Goal: Transaction & Acquisition: Purchase product/service

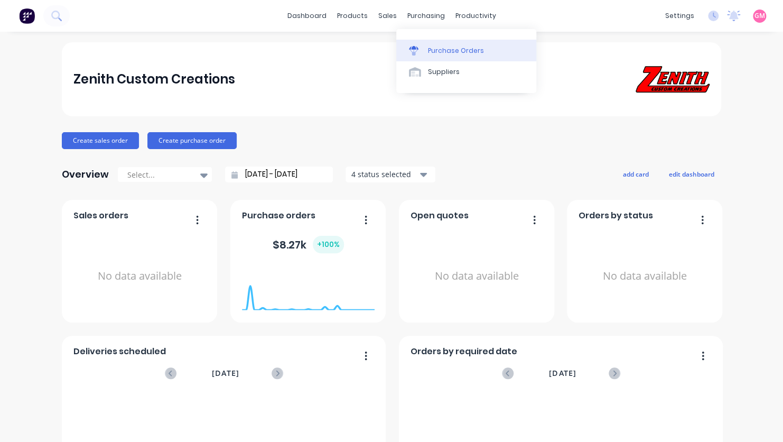
click at [450, 50] on div "Purchase Orders" at bounding box center [456, 51] width 56 height 10
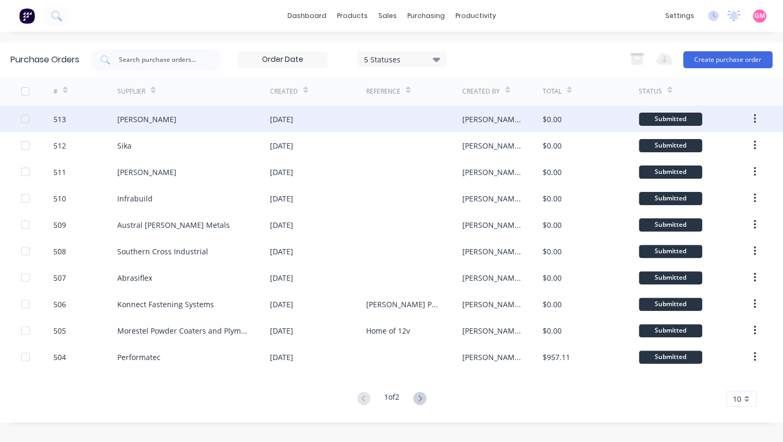
click at [357, 123] on div "[DATE]" at bounding box center [318, 119] width 96 height 26
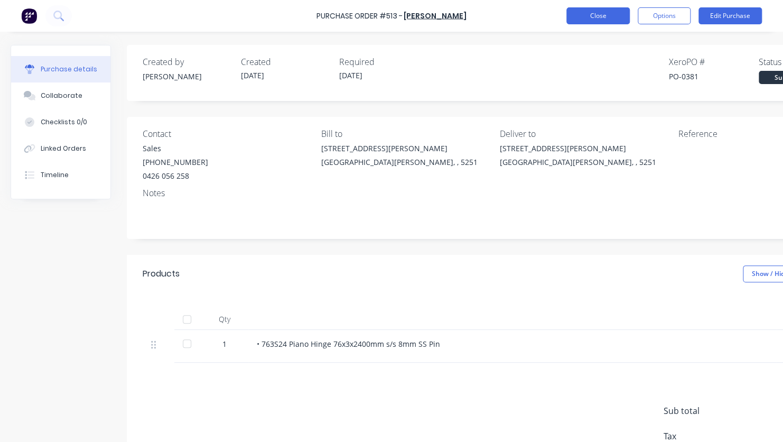
click at [609, 17] on button "Close" at bounding box center [597, 15] width 63 height 17
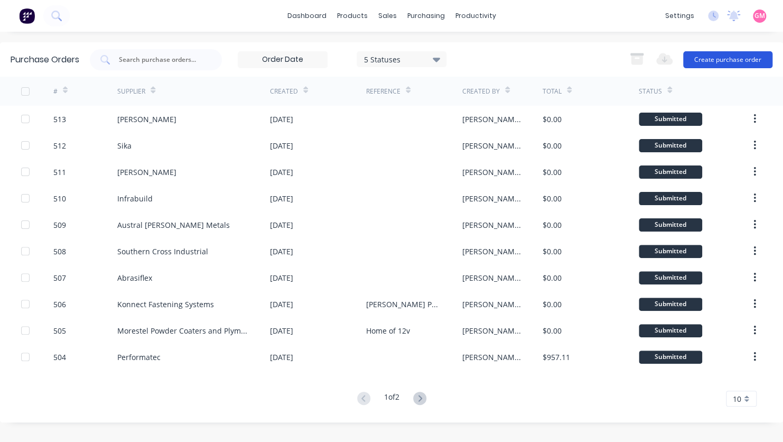
click at [759, 61] on button "Create purchase order" at bounding box center [727, 59] width 89 height 17
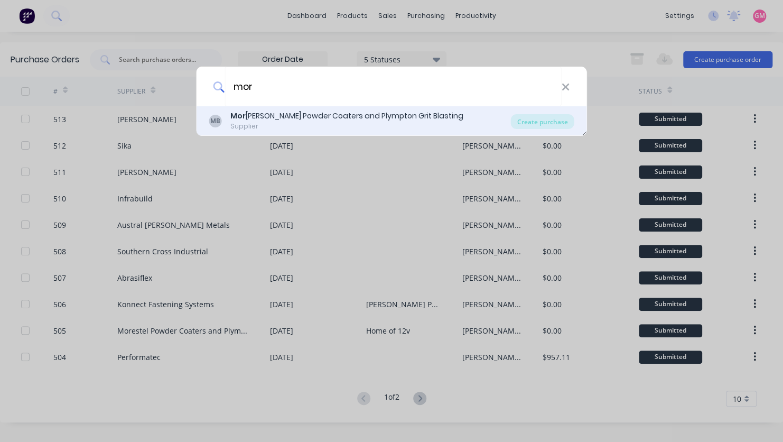
type input "mor"
click at [499, 116] on div "MB Mor [PERSON_NAME] Powder Coaters and Plympton Grit Blasting Supplier" at bounding box center [360, 120] width 302 height 21
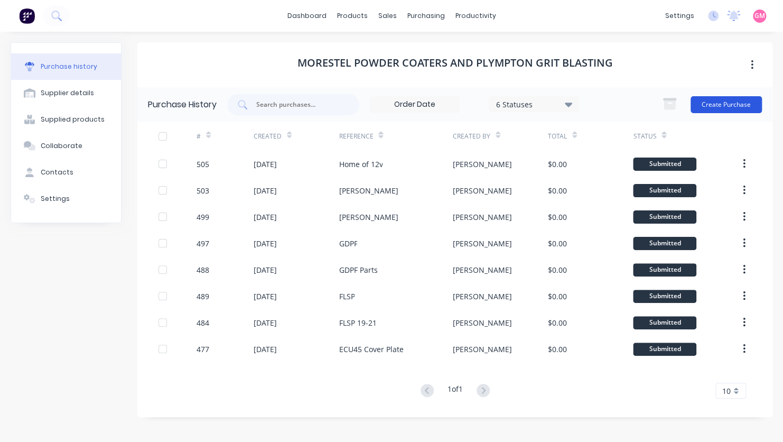
click at [733, 105] on button "Create Purchase" at bounding box center [726, 104] width 71 height 17
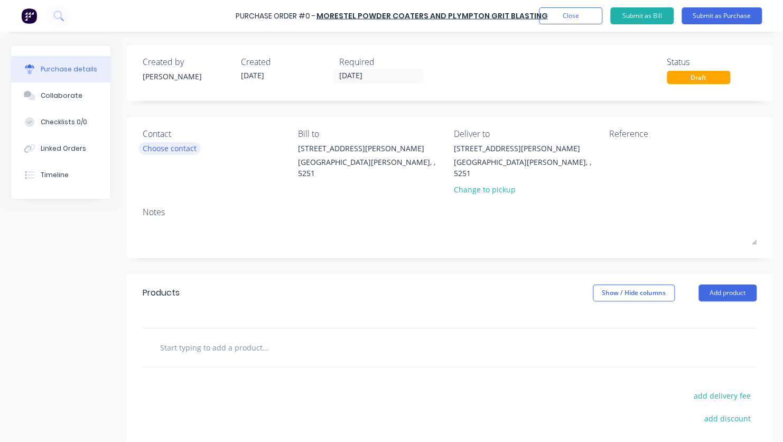
click at [178, 148] on div "Choose contact" at bounding box center [170, 148] width 54 height 11
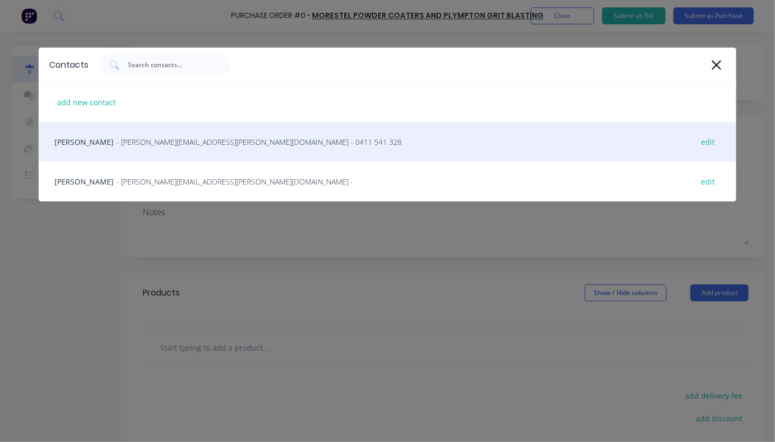
click at [184, 148] on div "Scott Francis - [EMAIL_ADDRESS][PERSON_NAME][DOMAIN_NAME] - 0411 541 328 edit" at bounding box center [387, 142] width 697 height 40
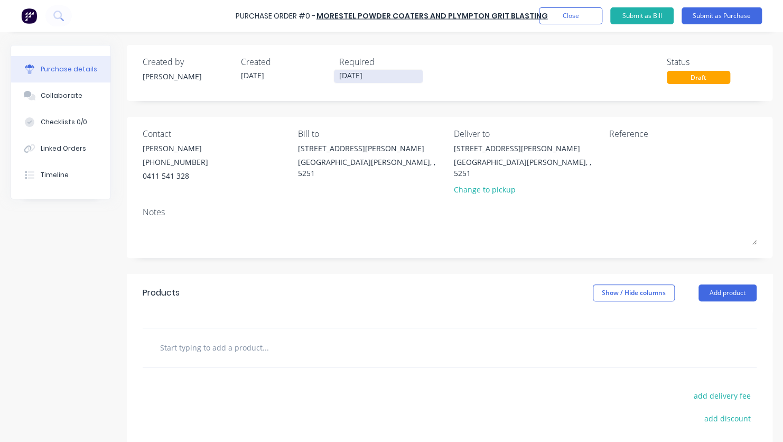
click at [372, 72] on input "[DATE]" at bounding box center [378, 76] width 89 height 13
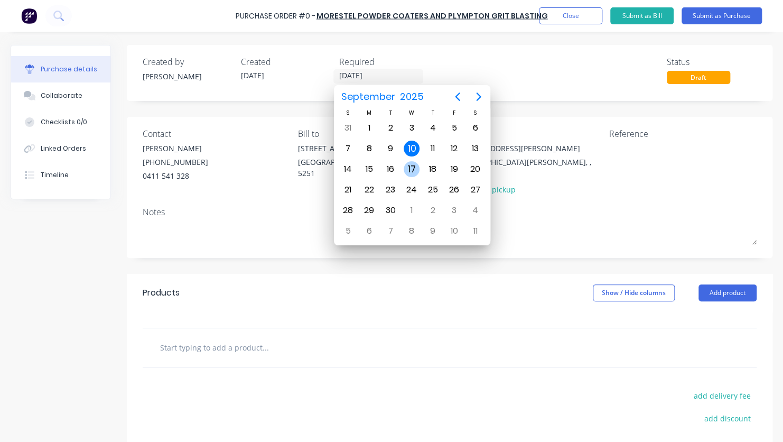
click at [410, 166] on div "17" at bounding box center [412, 169] width 16 height 16
type input "[DATE]"
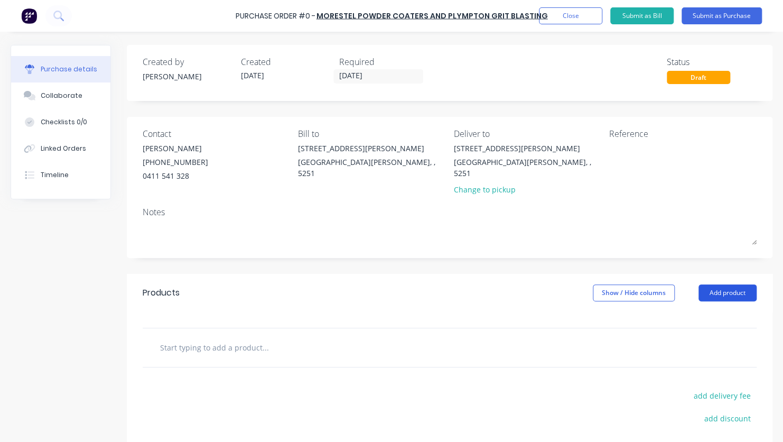
drag, startPoint x: 713, startPoint y: 280, endPoint x: 714, endPoint y: 285, distance: 5.5
click at [713, 284] on button "Add product" at bounding box center [727, 292] width 58 height 17
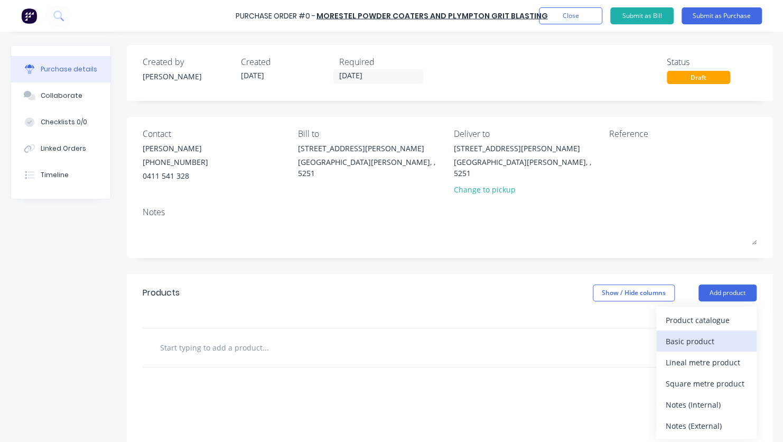
click at [704, 333] on div "Basic product" at bounding box center [706, 340] width 81 height 15
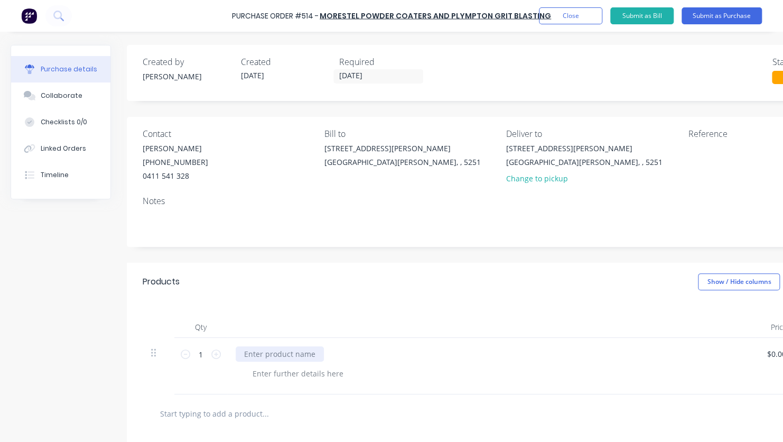
click at [301, 350] on div at bounding box center [280, 353] width 88 height 15
paste div
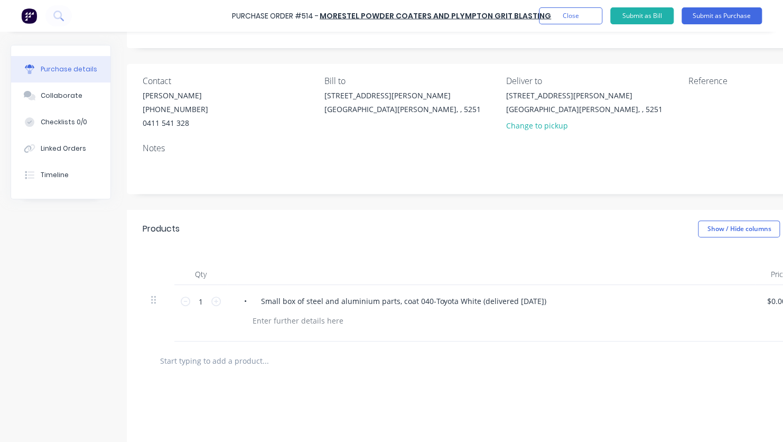
click at [337, 334] on div "• Small box of steel and aluminium parts, coat 040-Toyota White (delivered [DAT…" at bounding box center [491, 313] width 528 height 57
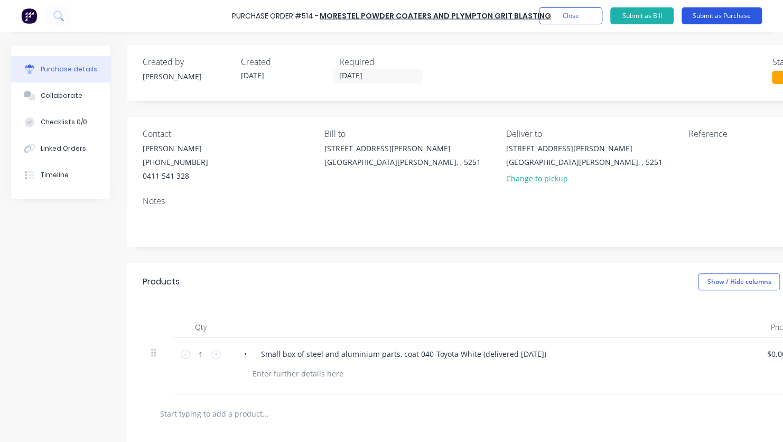
click at [731, 21] on button "Submit as Purchase" at bounding box center [722, 15] width 80 height 17
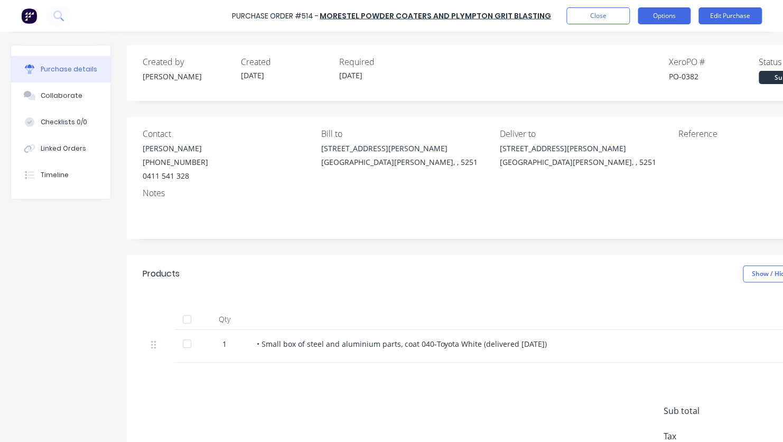
click at [669, 16] on button "Options" at bounding box center [664, 15] width 53 height 17
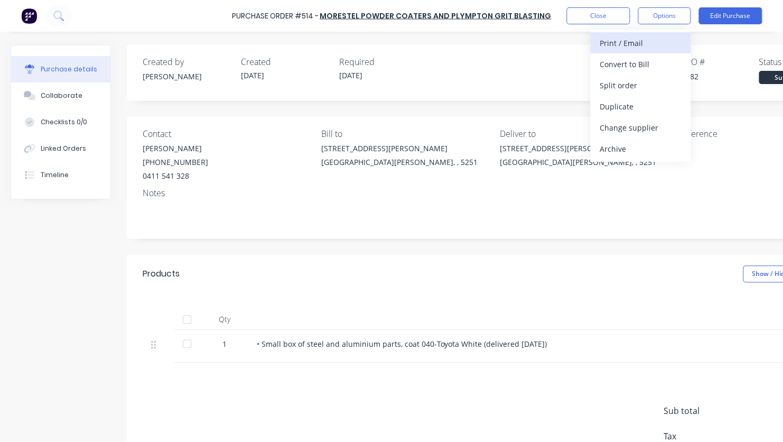
click at [665, 48] on div "Print / Email" at bounding box center [640, 42] width 81 height 15
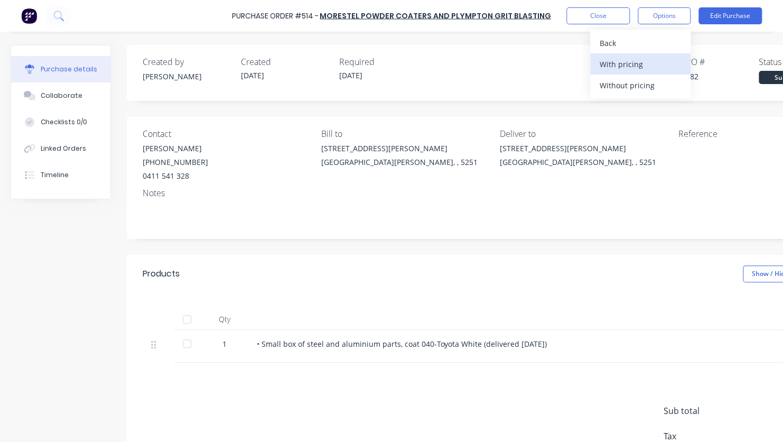
click at [658, 62] on div "With pricing" at bounding box center [640, 64] width 81 height 15
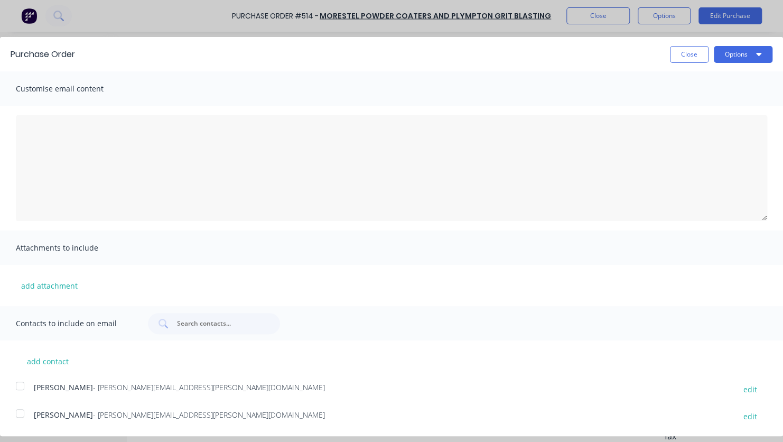
click at [17, 386] on div at bounding box center [20, 385] width 21 height 21
click at [727, 52] on button "Options" at bounding box center [743, 54] width 59 height 17
click at [745, 101] on div "Email" at bounding box center [722, 102] width 81 height 15
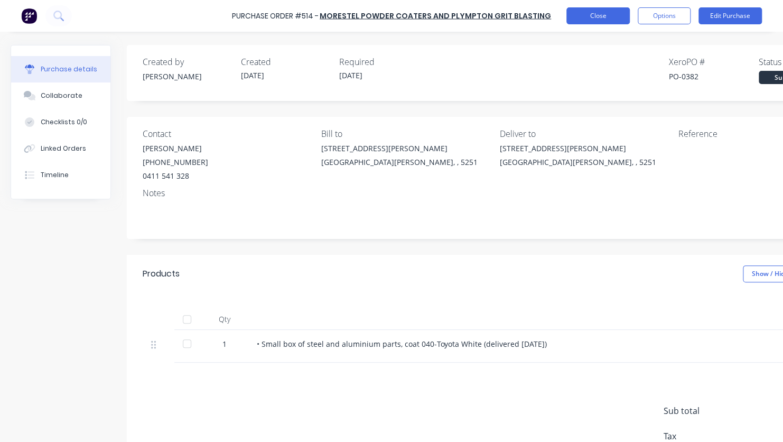
click at [588, 17] on button "Close" at bounding box center [597, 15] width 63 height 17
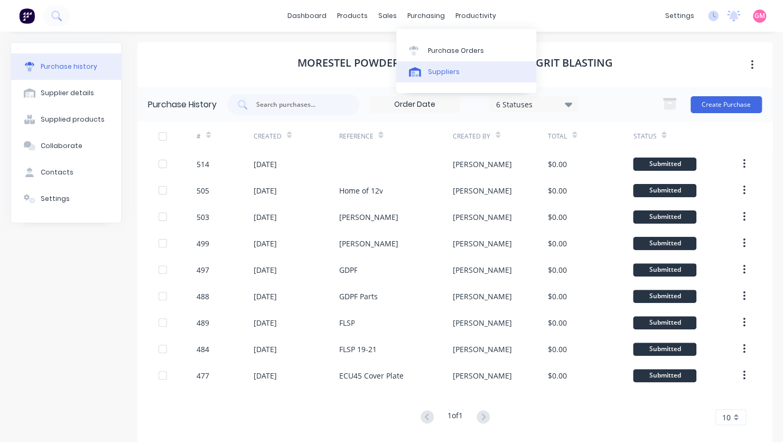
click at [449, 77] on link "Suppliers" at bounding box center [466, 71] width 140 height 21
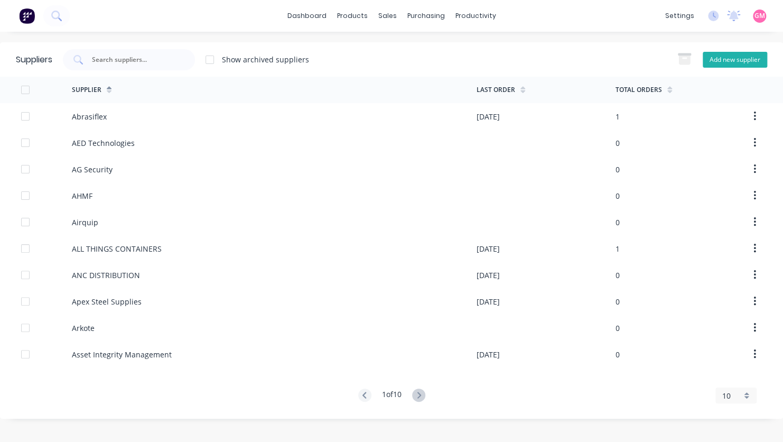
click at [742, 61] on button "Add new supplier" at bounding box center [735, 60] width 64 height 16
select select "AU"
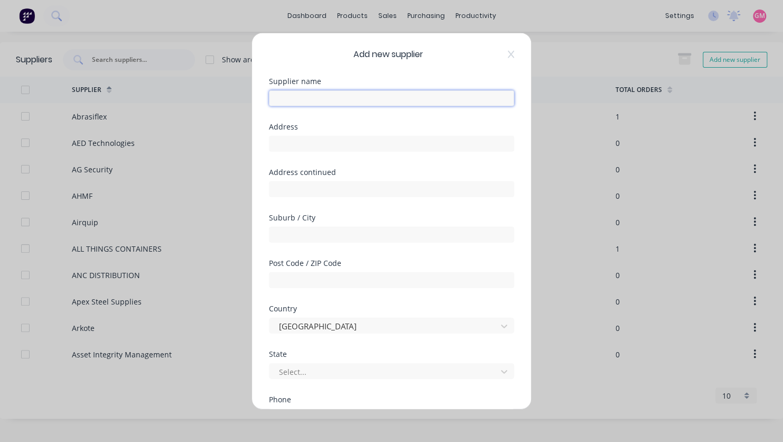
click at [372, 95] on input "text" at bounding box center [391, 98] width 245 height 16
type input "Coastal Flooring and Blinds"
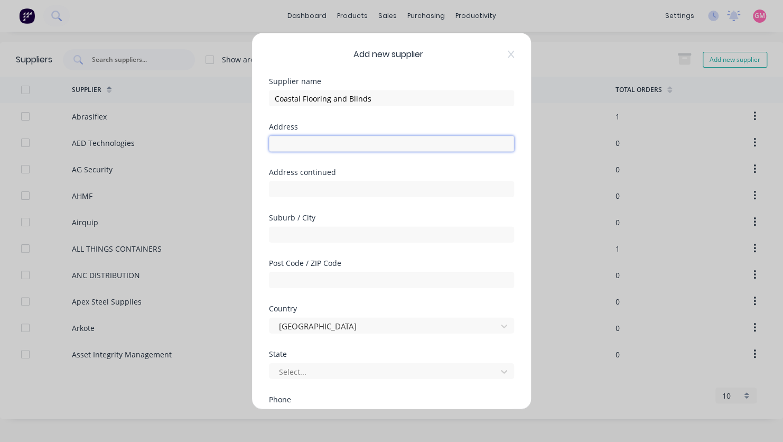
click at [322, 145] on input "text" at bounding box center [391, 144] width 245 height 16
click at [268, 189] on div "Add new supplier Supplier name Coastal Flooring and Blinds Address Address cont…" at bounding box center [391, 221] width 279 height 376
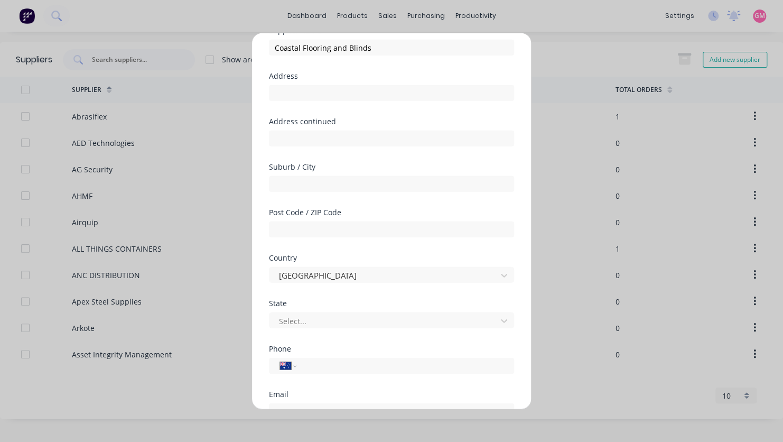
scroll to position [53, 0]
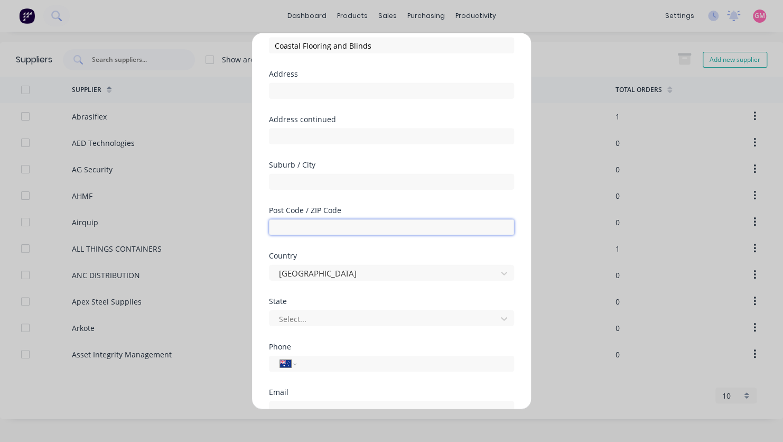
click at [295, 226] on input "text" at bounding box center [391, 227] width 245 height 16
click at [250, 247] on div "Add new supplier Supplier name Coastal Flooring and Blinds Address Address cont…" at bounding box center [391, 221] width 783 height 442
click at [318, 318] on div at bounding box center [384, 318] width 213 height 13
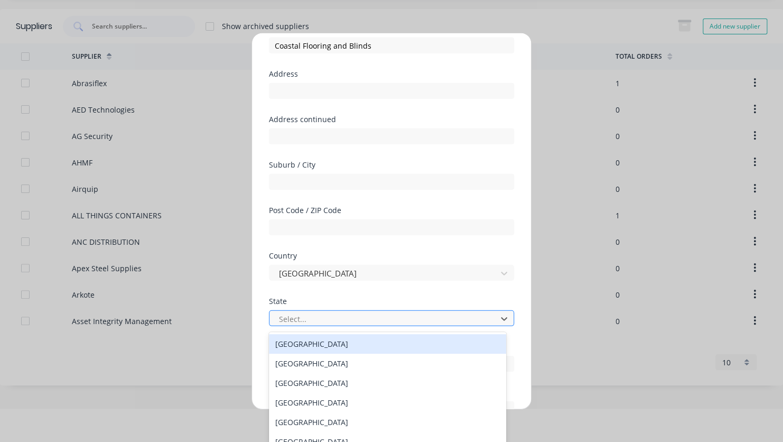
scroll to position [35, 0]
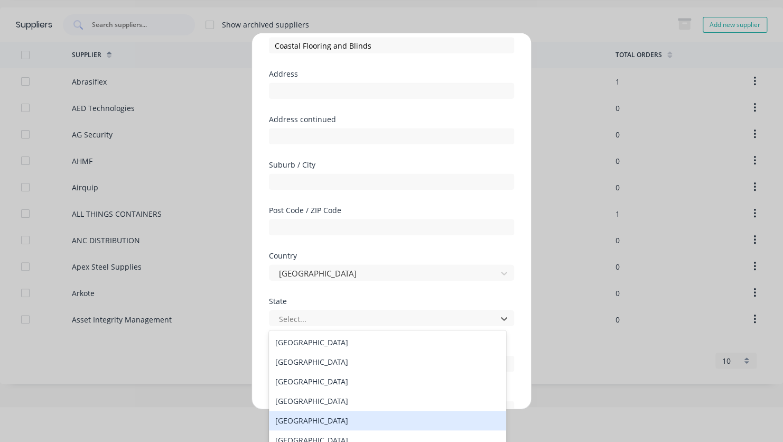
click at [316, 417] on div "[GEOGRAPHIC_DATA]" at bounding box center [387, 420] width 237 height 20
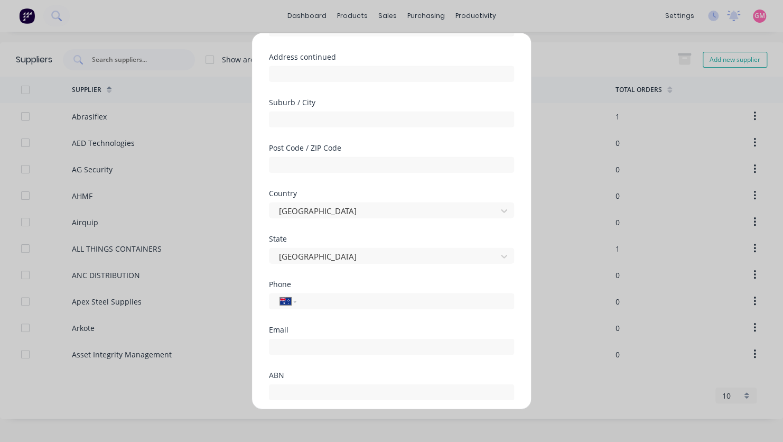
scroll to position [185, 0]
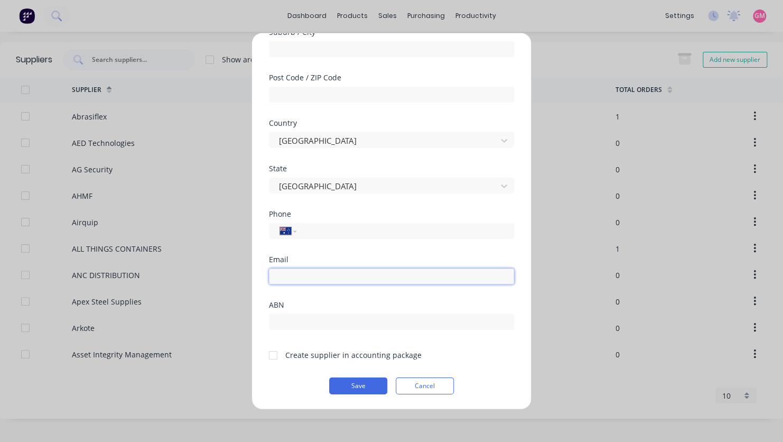
click at [309, 274] on input "email" at bounding box center [391, 276] width 245 height 16
paste input "[EMAIL_ADDRESS][DOMAIN_NAME]"
type input "[EMAIL_ADDRESS][DOMAIN_NAME]"
click at [275, 356] on div at bounding box center [273, 354] width 21 height 21
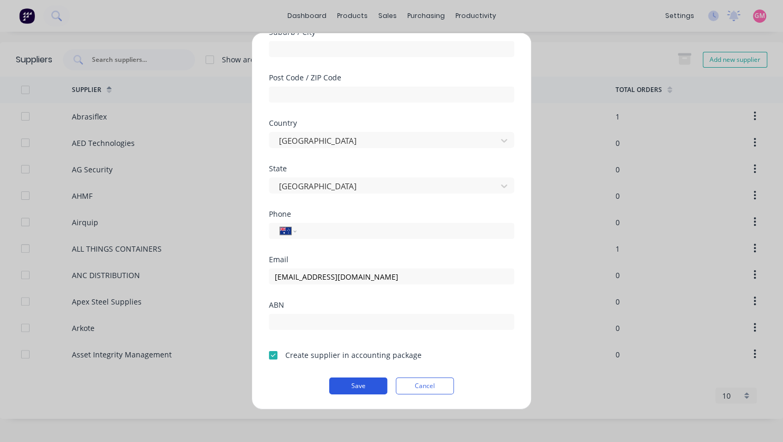
click at [353, 386] on button "Save" at bounding box center [358, 385] width 58 height 17
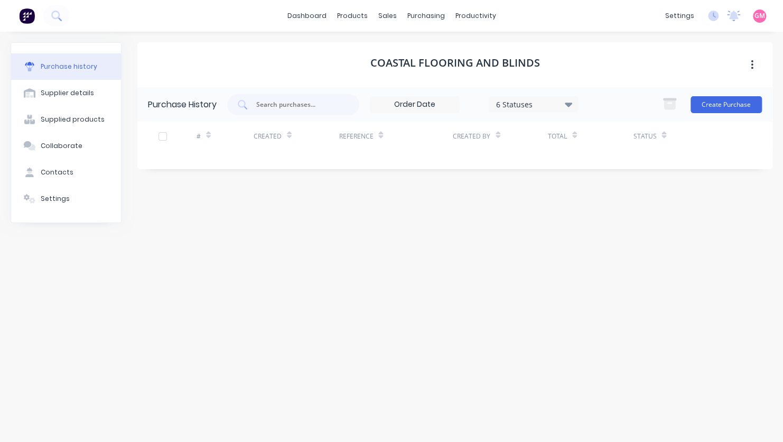
click at [410, 62] on h1 "Coastal Flooring and Blinds" at bounding box center [455, 63] width 170 height 13
click at [725, 104] on button "Create Purchase" at bounding box center [726, 104] width 71 height 17
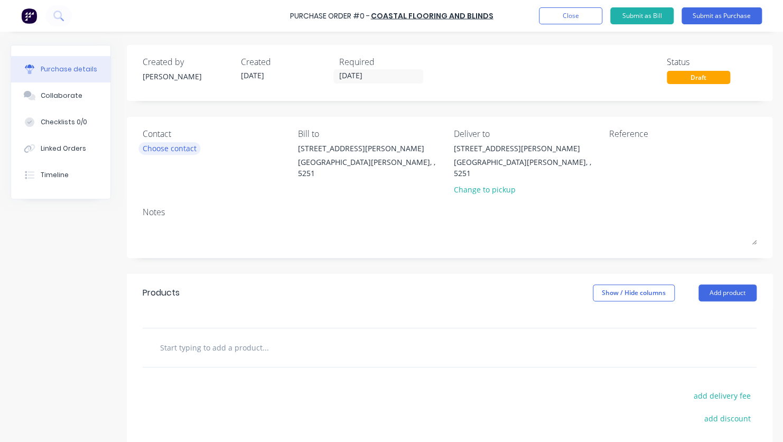
click at [144, 145] on div "Choose contact" at bounding box center [170, 148] width 54 height 11
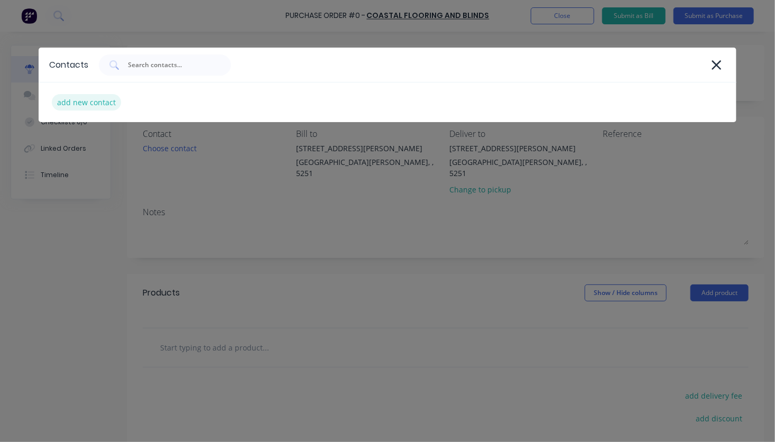
click at [100, 101] on div "add new contact" at bounding box center [86, 102] width 69 height 16
select select "AU"
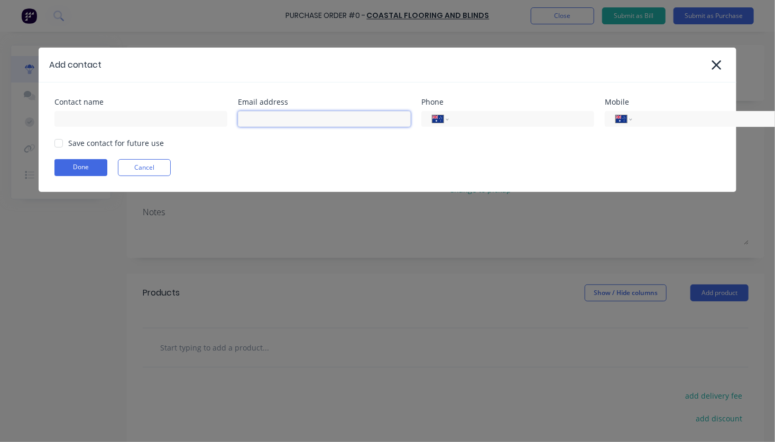
click at [265, 121] on input at bounding box center [324, 119] width 173 height 16
paste input "[EMAIL_ADDRESS][DOMAIN_NAME]"
type input "[EMAIL_ADDRESS][DOMAIN_NAME]"
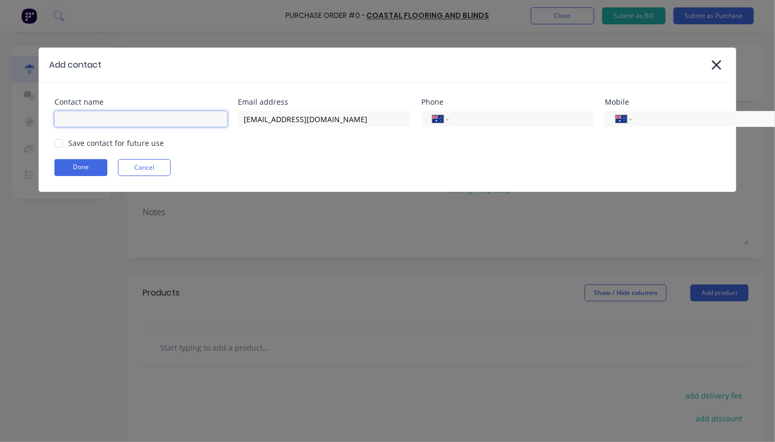
click at [184, 114] on input at bounding box center [140, 119] width 173 height 16
type input "[PERSON_NAME]"
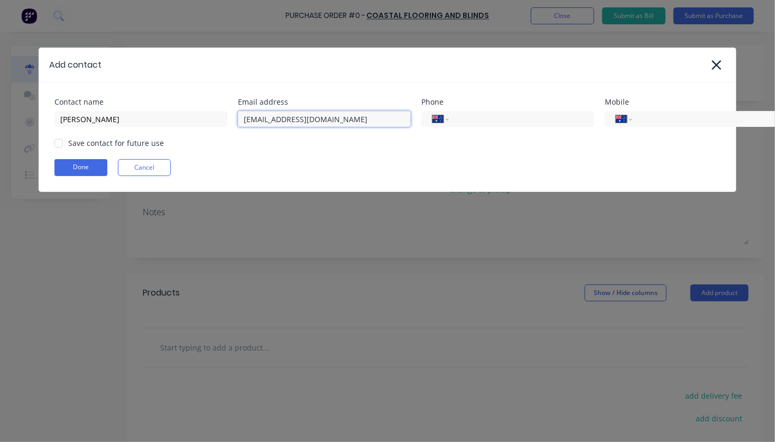
click at [61, 142] on div at bounding box center [58, 143] width 21 height 21
click at [79, 170] on button "Done" at bounding box center [80, 167] width 53 height 17
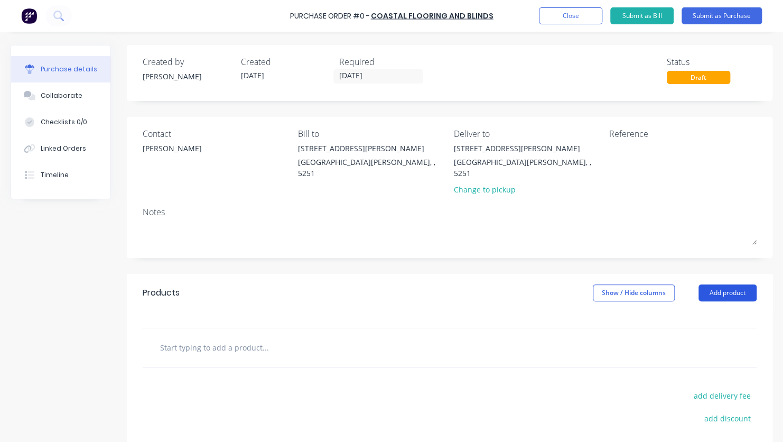
click at [731, 284] on button "Add product" at bounding box center [727, 292] width 58 height 17
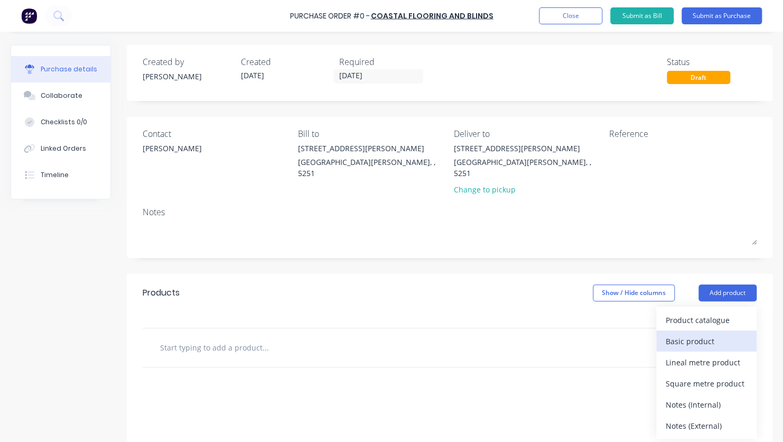
click at [715, 333] on div "Basic product" at bounding box center [706, 340] width 81 height 15
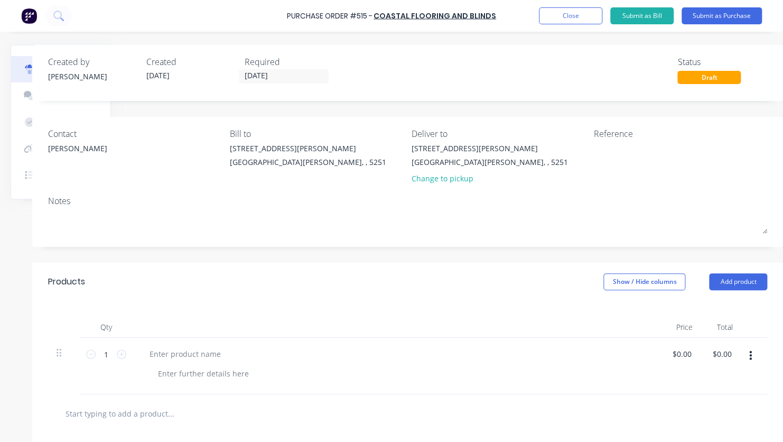
scroll to position [0, 103]
click at [716, 283] on button "Add product" at bounding box center [738, 281] width 58 height 17
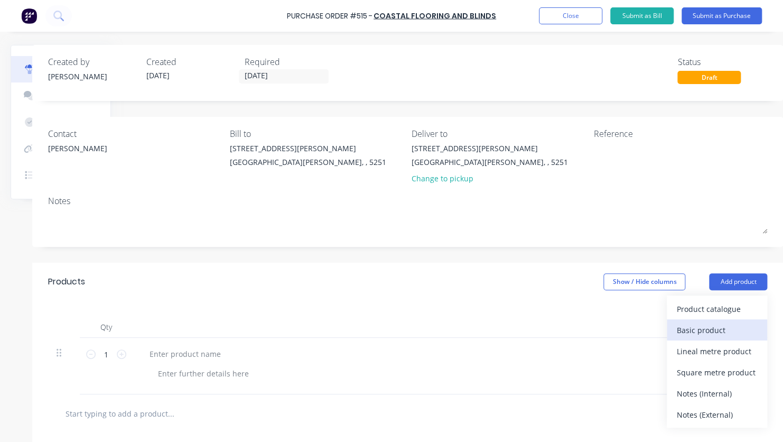
click at [708, 330] on div "Basic product" at bounding box center [716, 329] width 81 height 15
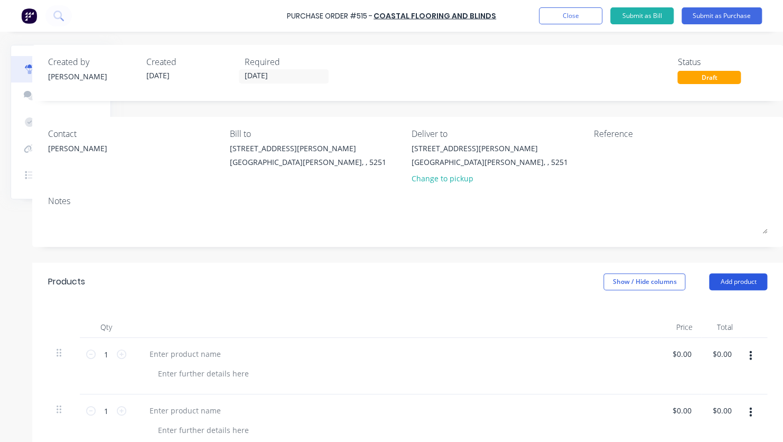
click at [719, 275] on button "Add product" at bounding box center [738, 281] width 58 height 17
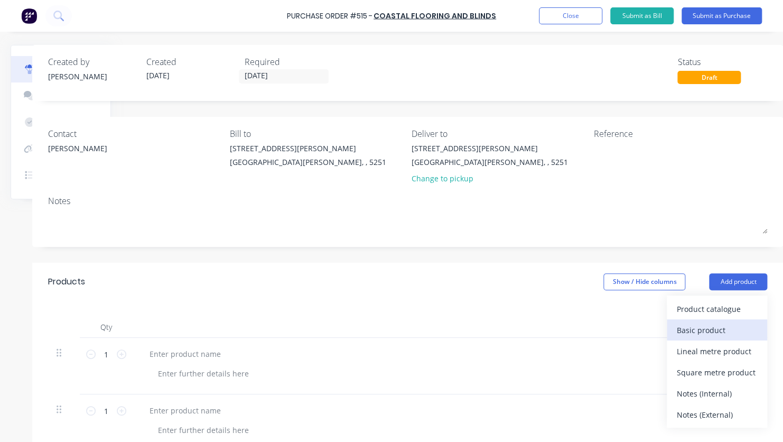
click at [715, 338] on button "Basic product" at bounding box center [717, 329] width 100 height 21
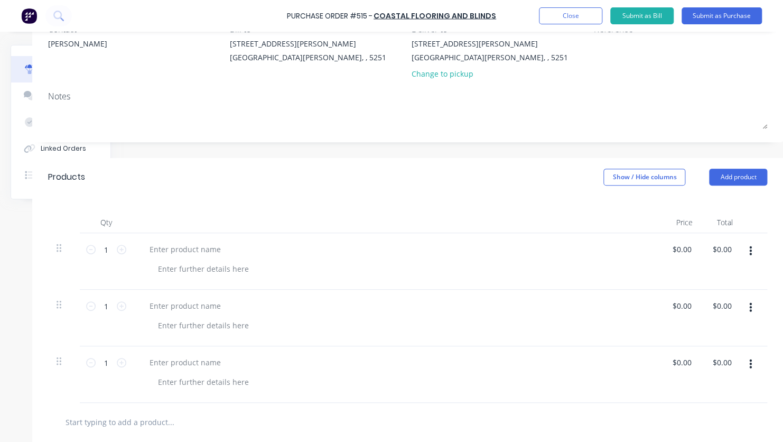
scroll to position [106, 103]
click at [178, 247] on div at bounding box center [185, 247] width 88 height 15
paste div
click at [191, 308] on div at bounding box center [185, 304] width 88 height 15
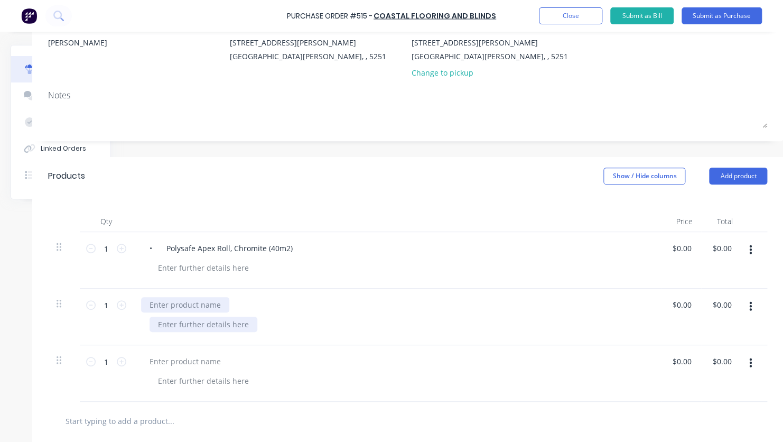
paste div
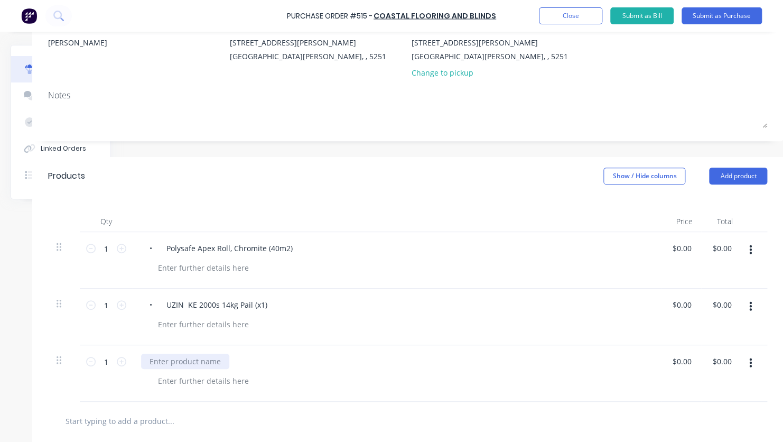
click at [192, 357] on div at bounding box center [185, 360] width 88 height 15
paste div
click at [420, 407] on div at bounding box center [407, 421] width 719 height 39
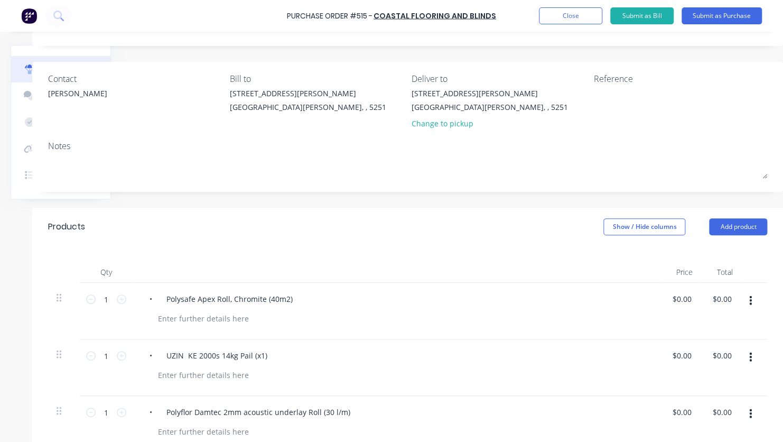
scroll to position [0, 103]
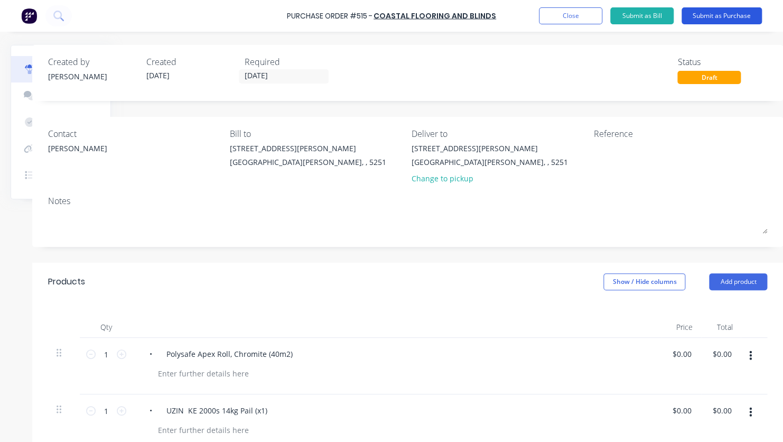
click at [736, 12] on button "Submit as Purchase" at bounding box center [722, 15] width 80 height 17
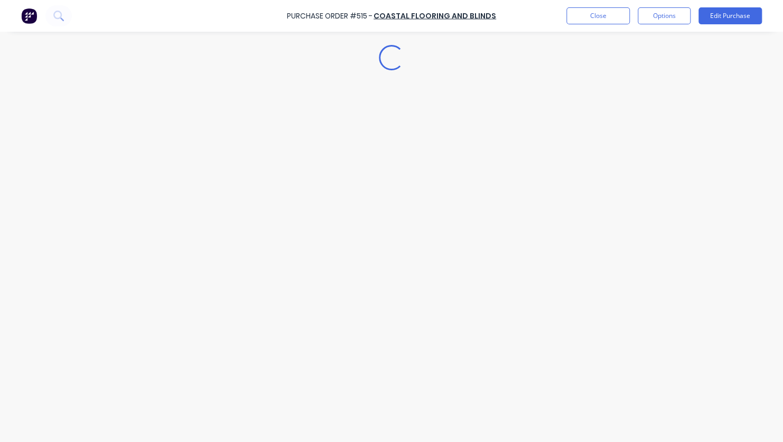
scroll to position [0, 0]
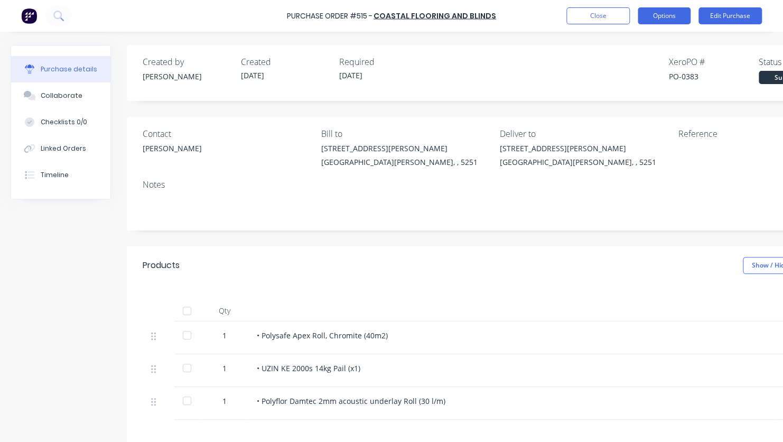
click at [659, 21] on button "Options" at bounding box center [664, 15] width 53 height 17
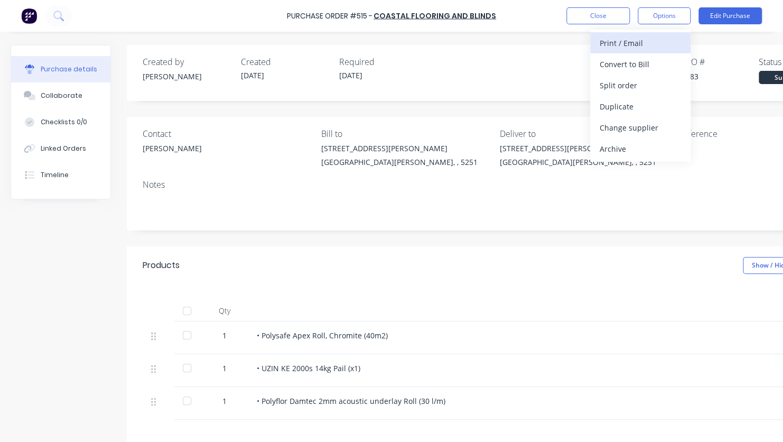
click at [655, 42] on div "Print / Email" at bounding box center [640, 42] width 81 height 15
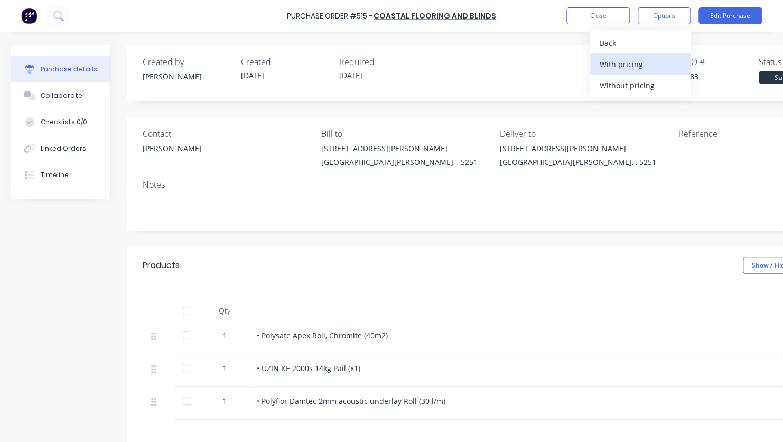
click at [636, 68] on div "With pricing" at bounding box center [640, 64] width 81 height 15
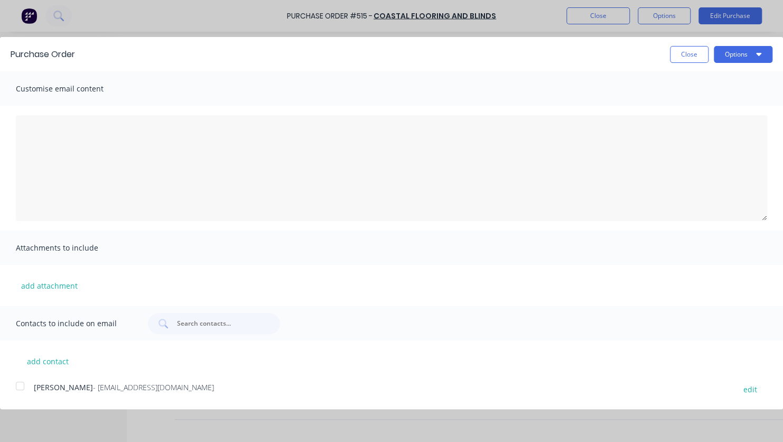
click at [15, 385] on div at bounding box center [20, 385] width 21 height 21
click at [748, 58] on button "Options" at bounding box center [743, 54] width 59 height 17
click at [723, 101] on div "Email" at bounding box center [722, 102] width 81 height 15
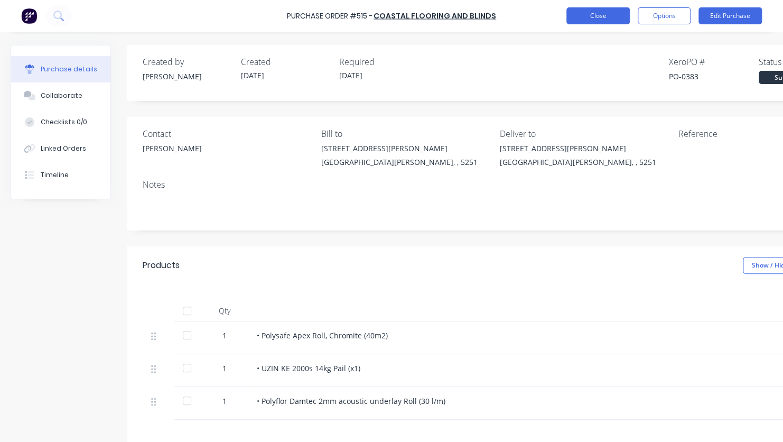
click at [609, 15] on button "Close" at bounding box center [597, 15] width 63 height 17
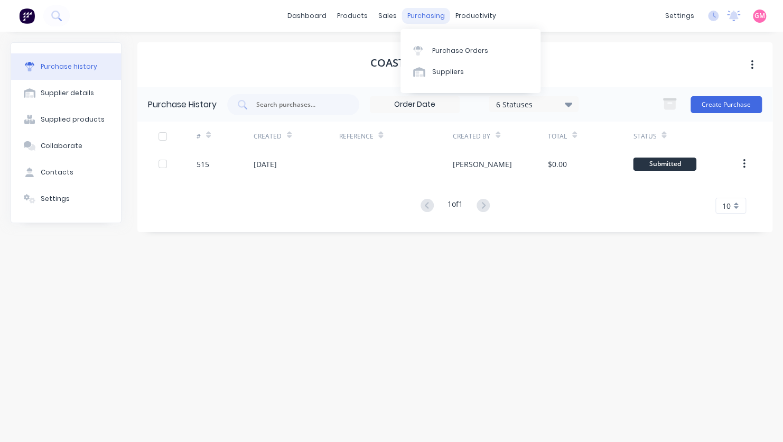
click at [430, 18] on div "purchasing" at bounding box center [426, 16] width 48 height 16
click at [452, 49] on div "Purchase Orders" at bounding box center [460, 51] width 56 height 10
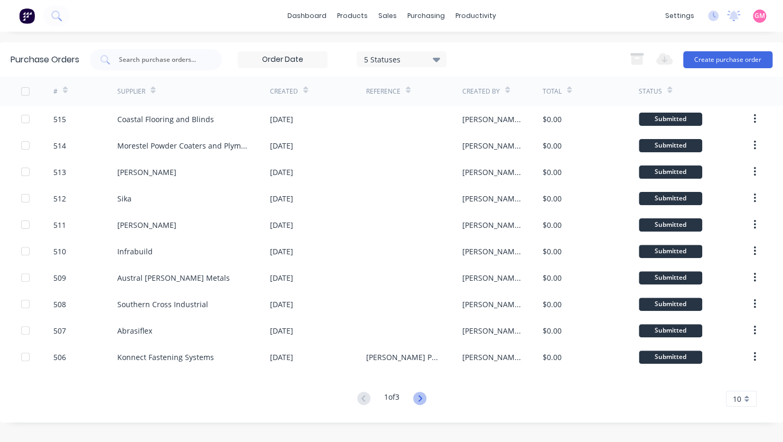
click at [421, 395] on icon at bounding box center [419, 397] width 13 height 13
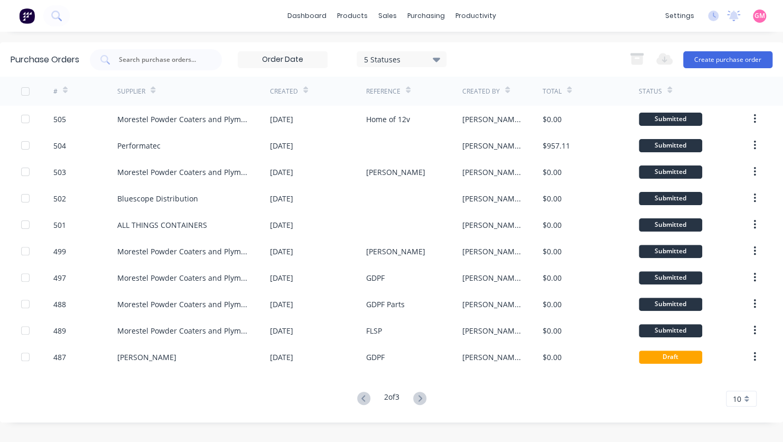
click at [421, 395] on icon at bounding box center [419, 397] width 13 height 13
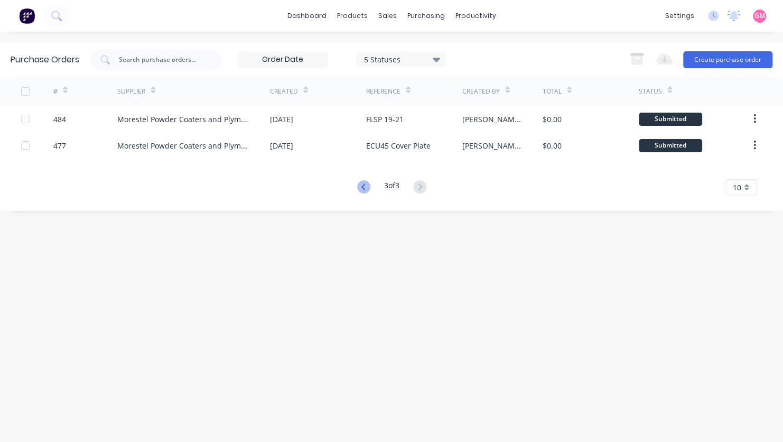
click at [357, 188] on icon at bounding box center [363, 186] width 13 height 13
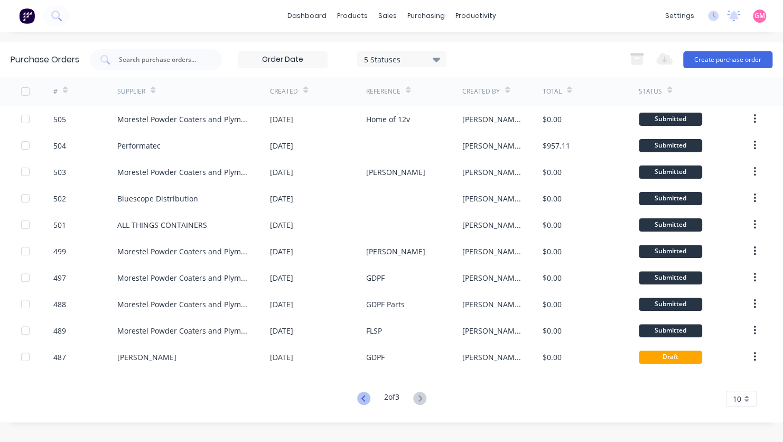
click at [365, 393] on icon at bounding box center [363, 397] width 13 height 13
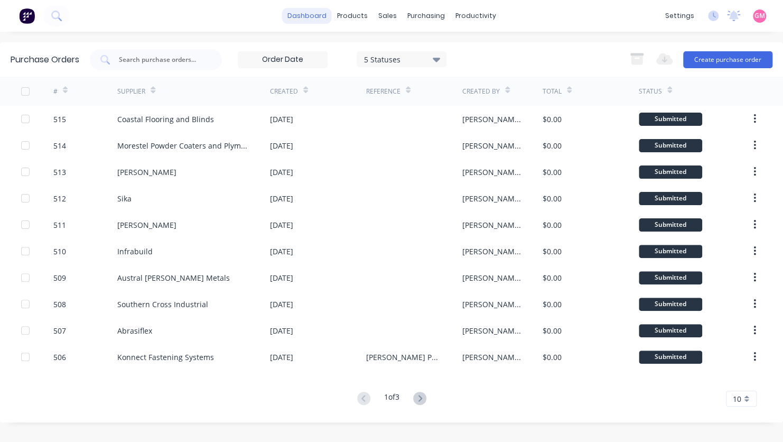
click at [320, 18] on link "dashboard" at bounding box center [307, 16] width 50 height 16
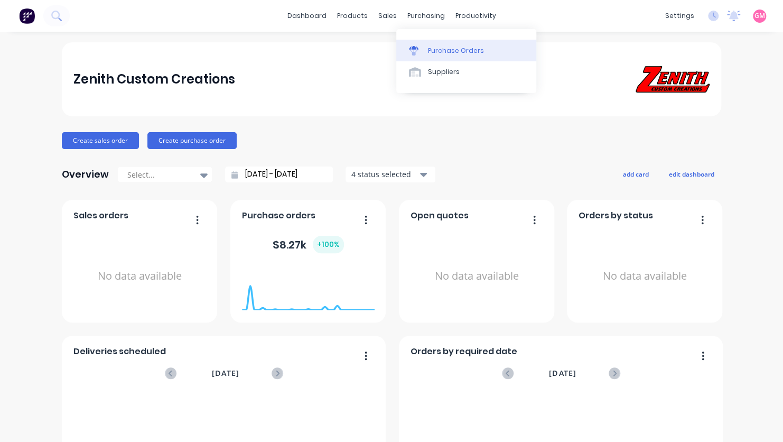
click at [451, 51] on div "Purchase Orders" at bounding box center [456, 51] width 56 height 10
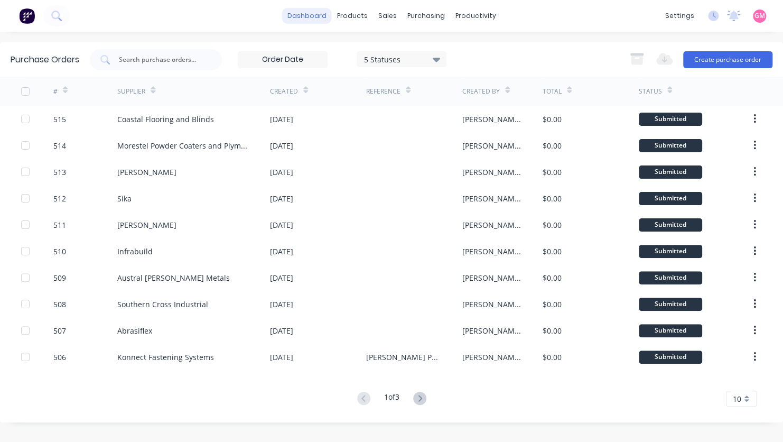
click at [307, 15] on link "dashboard" at bounding box center [307, 16] width 50 height 16
